Goal: Check status: Check status

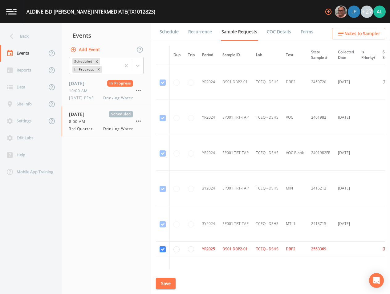
scroll to position [67, 0]
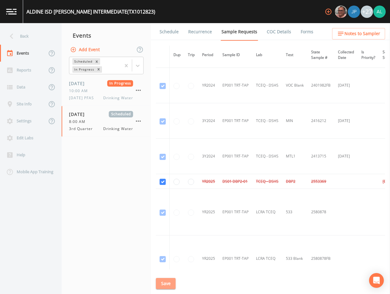
click at [167, 280] on button "Save" at bounding box center [166, 283] width 20 height 11
click at [34, 28] on div "Back" at bounding box center [27, 36] width 55 height 17
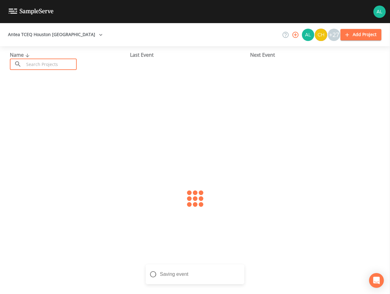
click at [48, 68] on input "text" at bounding box center [50, 64] width 53 height 11
type input "0790227"
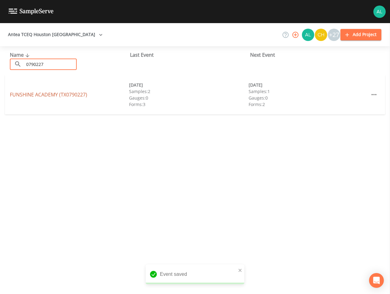
click at [46, 92] on link "[GEOGRAPHIC_DATA] (TX0790227)" at bounding box center [48, 94] width 77 height 7
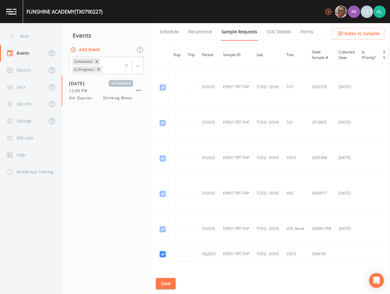
scroll to position [250, 0]
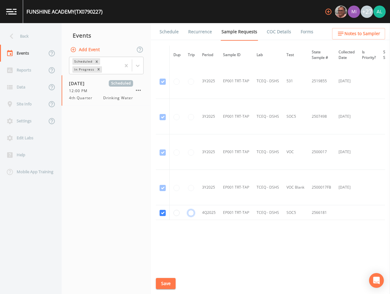
click at [189, 210] on input "radio" at bounding box center [191, 213] width 6 height 6
radio input "true"
click at [168, 282] on button "Save" at bounding box center [166, 283] width 20 height 11
click at [45, 35] on div "Back" at bounding box center [27, 36] width 55 height 17
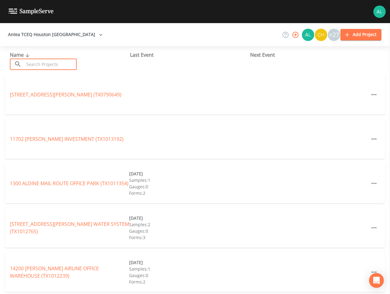
click at [47, 65] on input "text" at bounding box center [50, 64] width 53 height 11
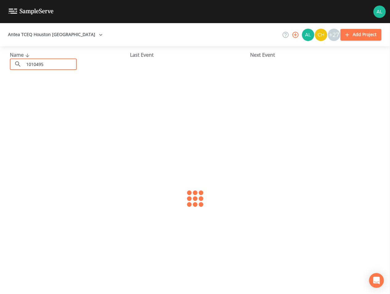
type input "1010495"
click at [62, 94] on link "[GEOGRAPHIC_DATA] (TX1010495)" at bounding box center [49, 94] width 78 height 7
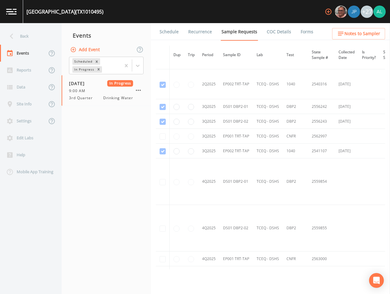
scroll to position [926, 0]
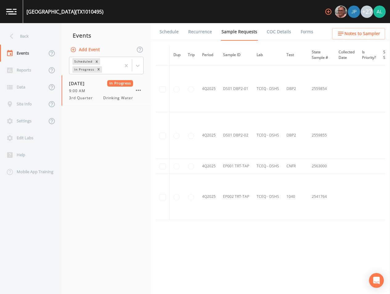
click at [310, 30] on link "Forms" at bounding box center [307, 31] width 14 height 17
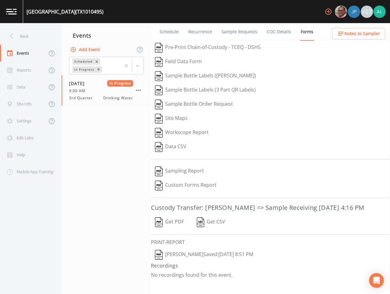
click at [177, 262] on button "[PERSON_NAME]  Saved: [DATE] 8:51 PM" at bounding box center [204, 255] width 106 height 14
click at [226, 31] on link "Sample Requests" at bounding box center [240, 31] width 38 height 17
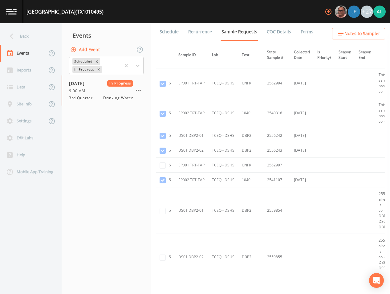
scroll to position [803, 0]
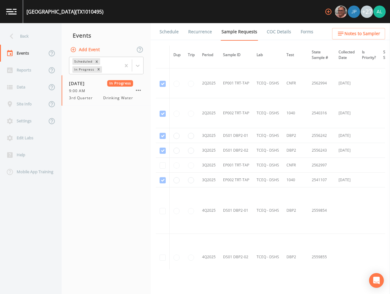
click at [105, 163] on nav "Events Add Event Scheduled In Progress [DATE] In Progress 9:00 AM 3rd Quarter D…" at bounding box center [106, 158] width 89 height 271
drag, startPoint x: 113, startPoint y: 12, endPoint x: 27, endPoint y: 10, distance: 86.6
click at [27, 10] on div "[GEOGRAPHIC_DATA] (TX1010495)" at bounding box center [64, 11] width 77 height 7
copy div "[GEOGRAPHIC_DATA]"
click at [163, 28] on link "Schedule" at bounding box center [169, 31] width 21 height 17
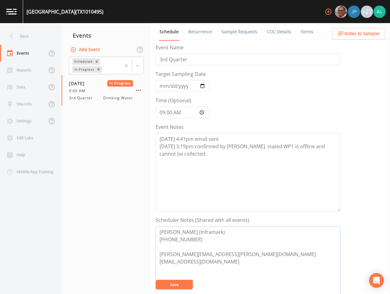
drag, startPoint x: 193, startPoint y: 232, endPoint x: 177, endPoint y: 233, distance: 15.1
click at [177, 233] on textarea "[PERSON_NAME] (Inframark) [PHONE_NUMBER] [PERSON_NAME][EMAIL_ADDRESS][PERSON_NA…" at bounding box center [248, 265] width 185 height 78
drag, startPoint x: 234, startPoint y: 254, endPoint x: 156, endPoint y: 251, distance: 78.6
click at [156, 251] on textarea "[PERSON_NAME] (Inframark) [PHONE_NUMBER] [PERSON_NAME][EMAIL_ADDRESS][PERSON_NA…" at bounding box center [248, 265] width 185 height 78
click at [227, 33] on link "Sample Requests" at bounding box center [240, 31] width 38 height 17
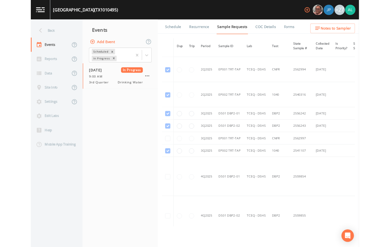
scroll to position [803, 0]
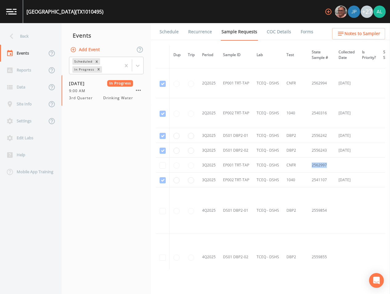
drag, startPoint x: 332, startPoint y: 163, endPoint x: 304, endPoint y: 165, distance: 27.5
click at [304, 165] on tr "3Q2025 EP001 TRT-TAP TCEQ - DSHS CNFR 2562997" at bounding box center [311, 165] width 310 height 15
